Goal: Task Accomplishment & Management: Use online tool/utility

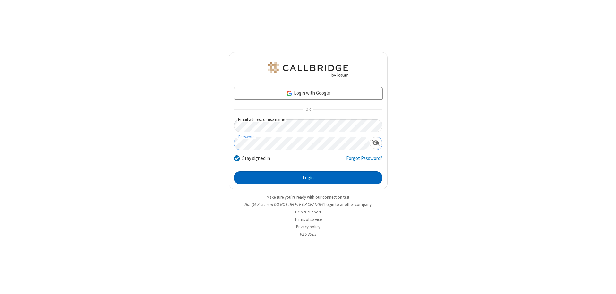
click at [308, 178] on button "Login" at bounding box center [308, 177] width 149 height 13
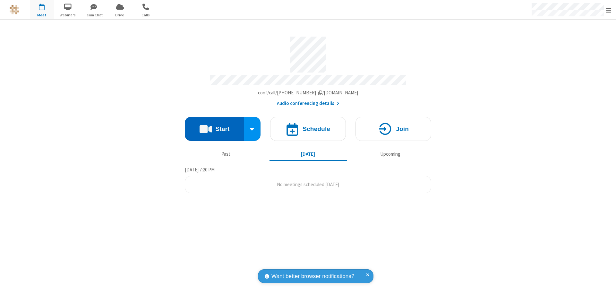
click at [214, 126] on button "Start" at bounding box center [214, 129] width 59 height 24
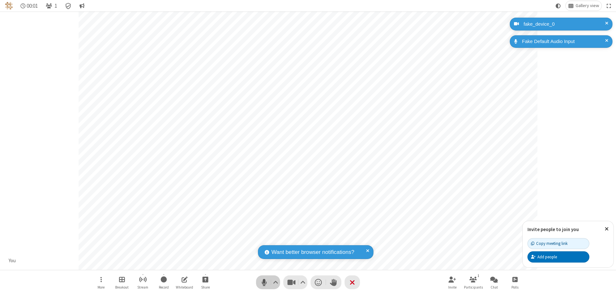
click at [264, 282] on span "Mute (⌘+Shift+A)" at bounding box center [264, 282] width 10 height 9
click at [264, 282] on span "Unmute (⌘+Shift+A)" at bounding box center [264, 282] width 10 height 9
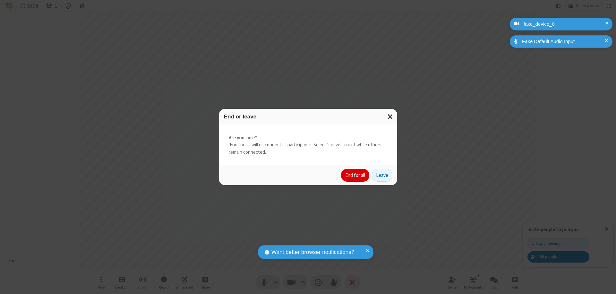
click at [356, 175] on button "End for all" at bounding box center [355, 175] width 28 height 13
